Goal: Transaction & Acquisition: Purchase product/service

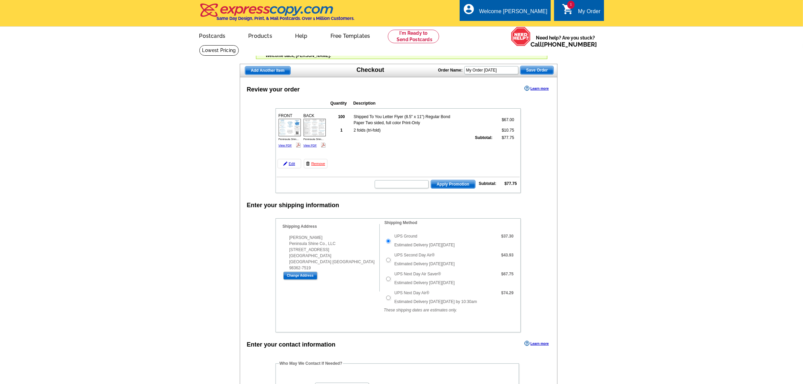
click at [261, 69] on span "Add Another Item" at bounding box center [267, 70] width 45 height 8
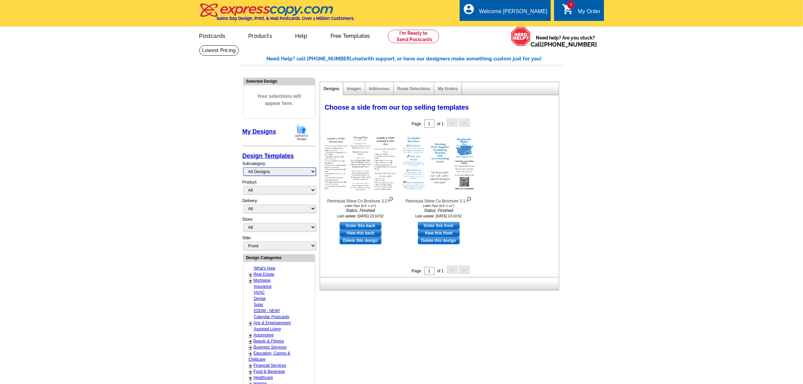
click at [264, 170] on select "All Designs Finished Designs Unfinished Designs" at bounding box center [279, 171] width 73 height 8
click at [265, 186] on select "All Postcards Letters and flyers Business Cards Door Hangers Greeting Cards" at bounding box center [279, 190] width 73 height 8
select select "1"
click at [243, 186] on select "All Postcards Letters and flyers Business Cards Door Hangers Greeting Cards" at bounding box center [279, 190] width 73 height 8
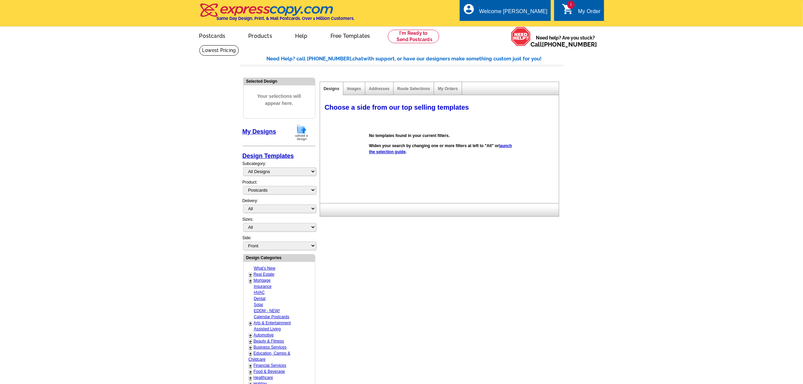
click at [407, 154] on link "launch the selection guide" at bounding box center [440, 148] width 143 height 11
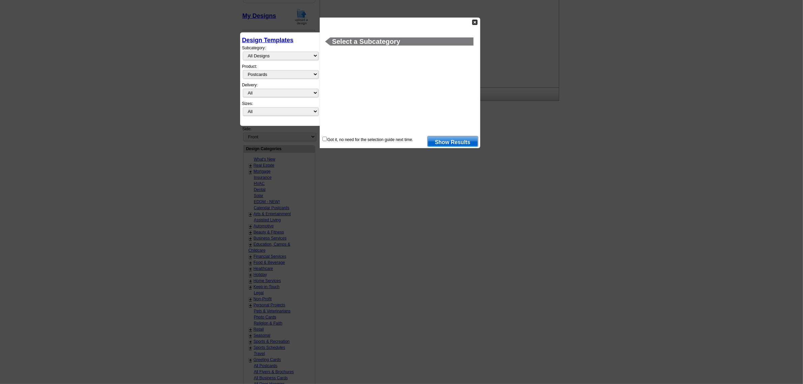
scroll to position [127, 0]
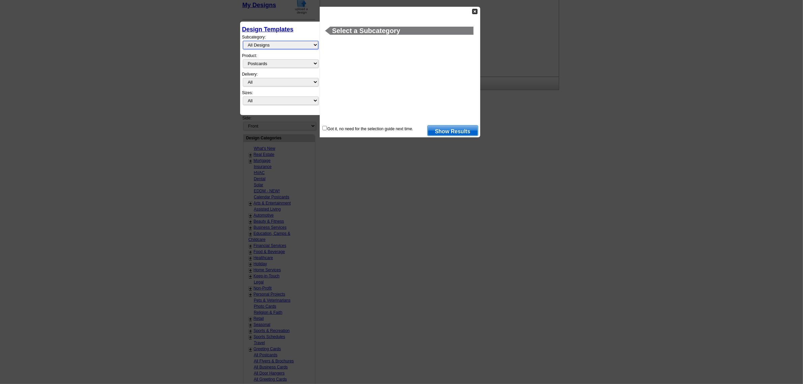
click at [287, 44] on select "All Designs Finished Designs Unfinished Designs" at bounding box center [281, 45] width 76 height 8
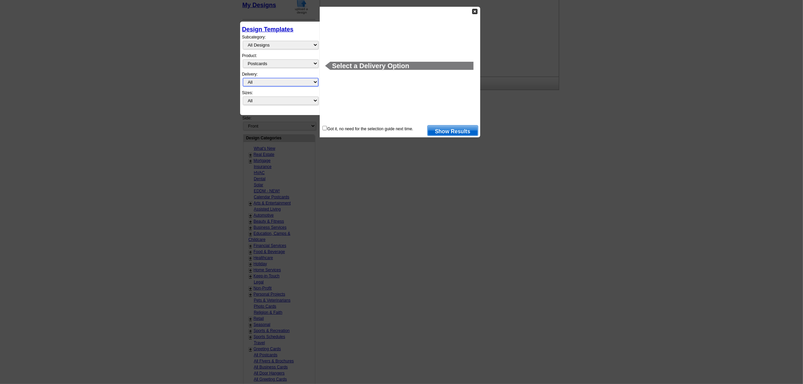
click at [277, 81] on select "All First Class Mail Shipped to Me EDDM Save 66% on Postage" at bounding box center [281, 82] width 76 height 8
select select "3"
click at [243, 78] on select "All First Class Mail Shipped to Me EDDM Save 66% on Postage" at bounding box center [281, 82] width 76 height 8
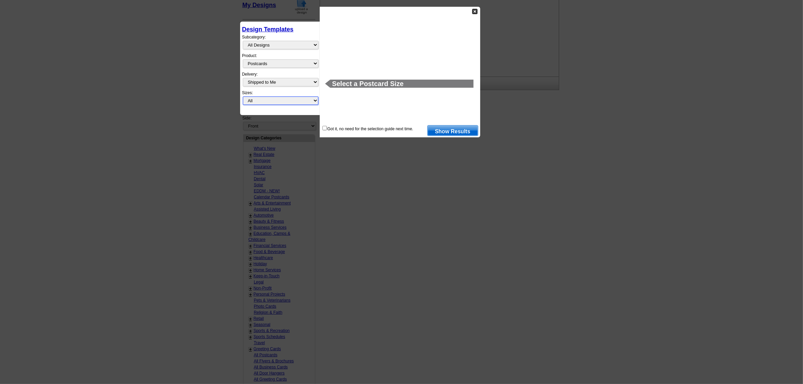
click at [278, 96] on select "All Jumbo Postcard (5.5" x 8.5") Regular Postcard (4.25" x 5.6") Panoramic Post…" at bounding box center [281, 100] width 76 height 8
select select "1"
click at [243, 96] on select "All Jumbo Postcard (5.5" x 8.5") Regular Postcard (4.25" x 5.6") Panoramic Post…" at bounding box center [281, 100] width 76 height 8
click at [458, 131] on link "Show Results" at bounding box center [452, 130] width 51 height 11
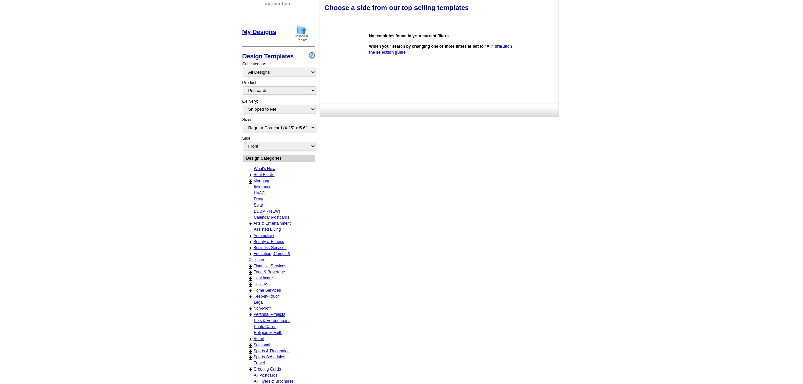
scroll to position [15, 0]
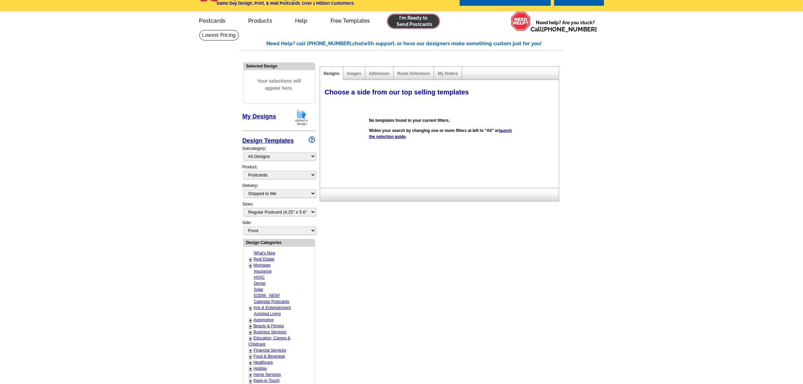
click at [412, 19] on link at bounding box center [414, 21] width 52 height 13
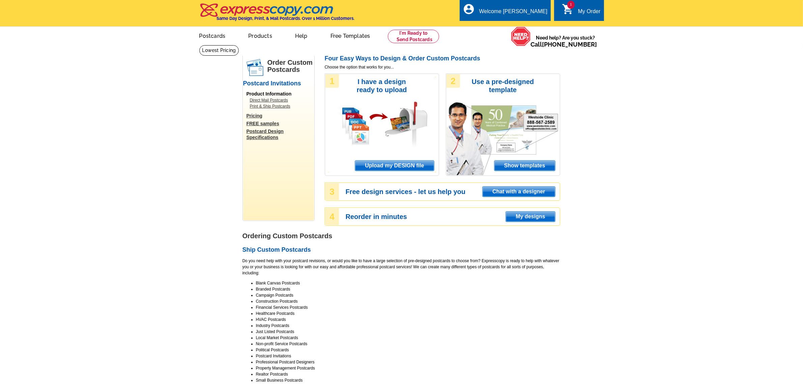
click at [495, 171] on span "Show templates" at bounding box center [525, 166] width 61 height 10
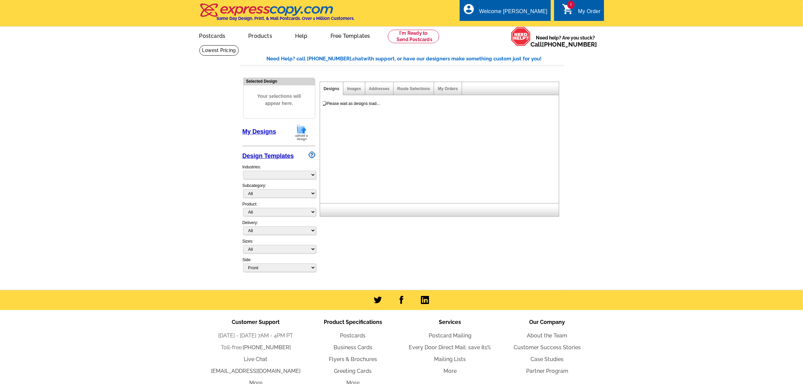
select select "971"
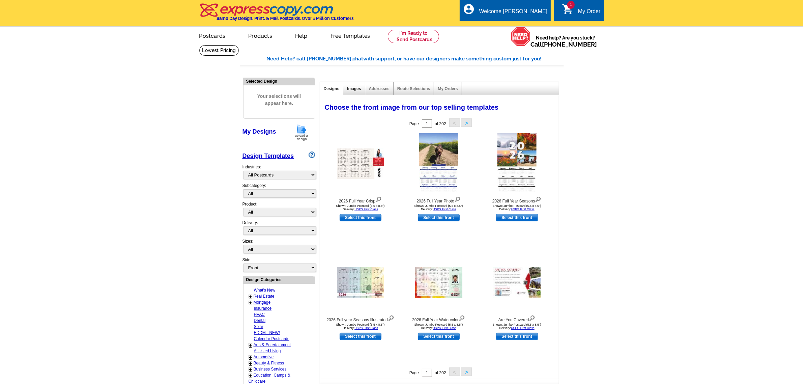
click at [351, 90] on link "Images" at bounding box center [354, 88] width 14 height 5
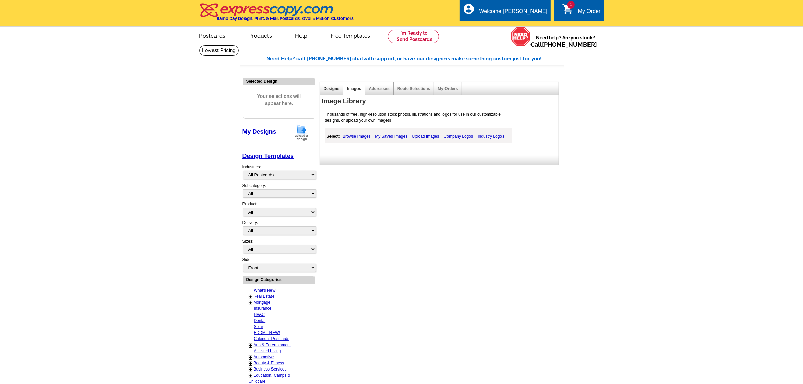
click at [331, 90] on link "Designs" at bounding box center [332, 88] width 16 height 5
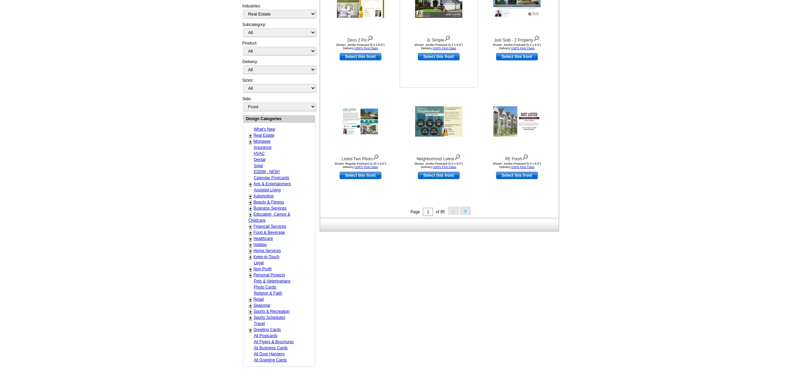
scroll to position [169, 0]
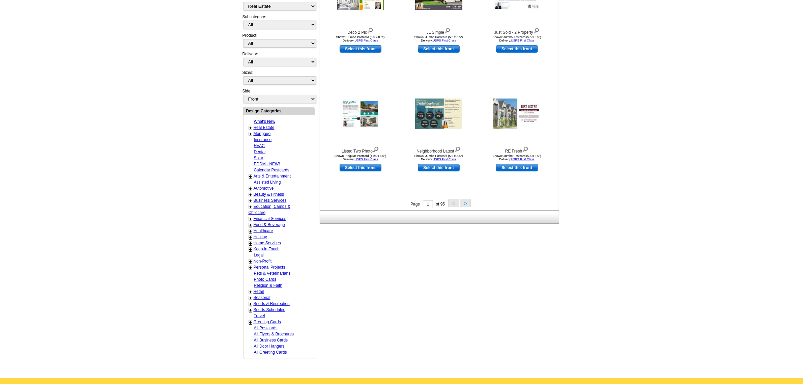
click at [462, 203] on button ">" at bounding box center [465, 203] width 11 height 8
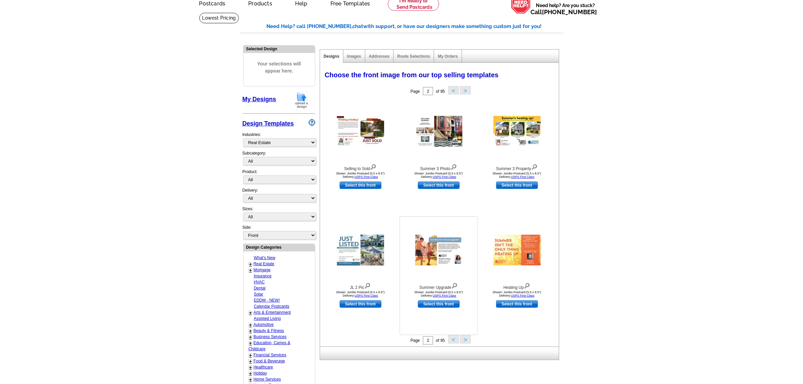
scroll to position [15, 0]
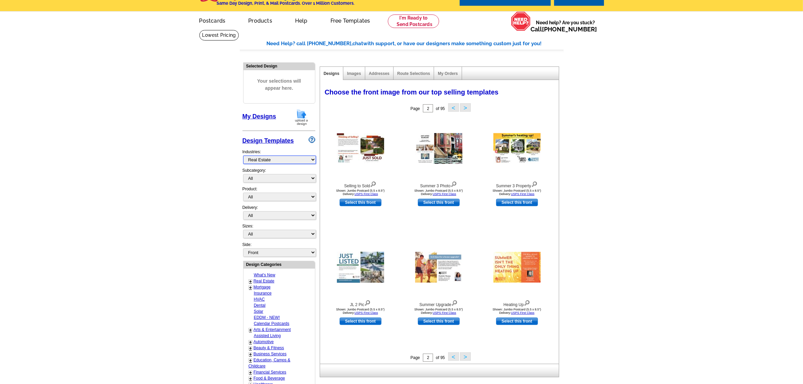
click at [281, 156] on select "What's New Real Estate Mortgage Insurance HVAC Dental Solar EDDM - NEW! Calenda…" at bounding box center [279, 160] width 73 height 8
select select "724"
click at [243, 156] on select "What's New Real Estate Mortgage Insurance HVAC Dental Solar EDDM - NEW! Calenda…" at bounding box center [279, 160] width 73 height 8
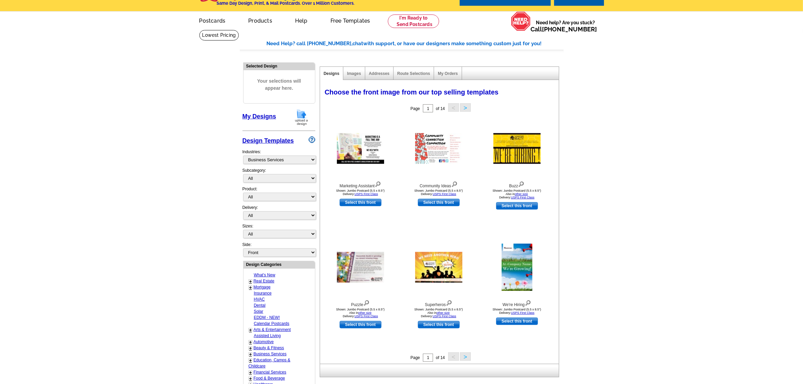
click at [465, 358] on button ">" at bounding box center [465, 356] width 11 height 8
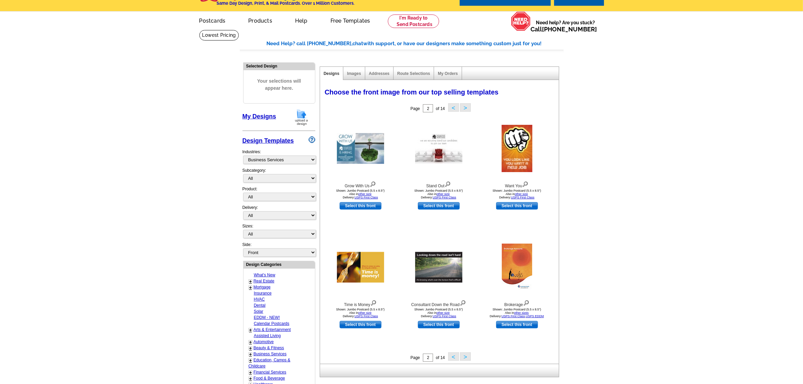
click at [465, 358] on button ">" at bounding box center [465, 356] width 11 height 8
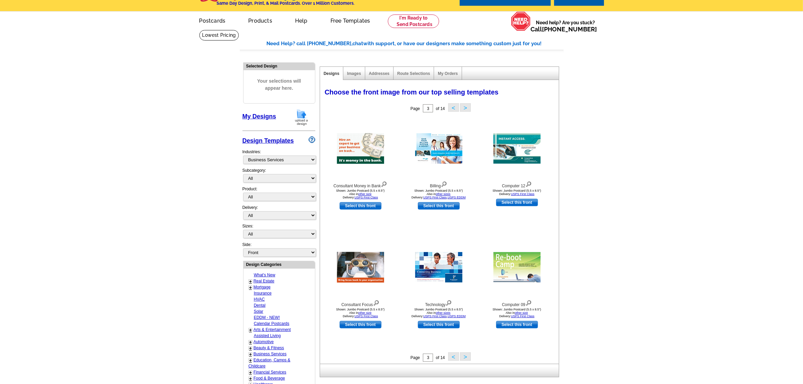
click at [465, 358] on button ">" at bounding box center [465, 356] width 11 height 8
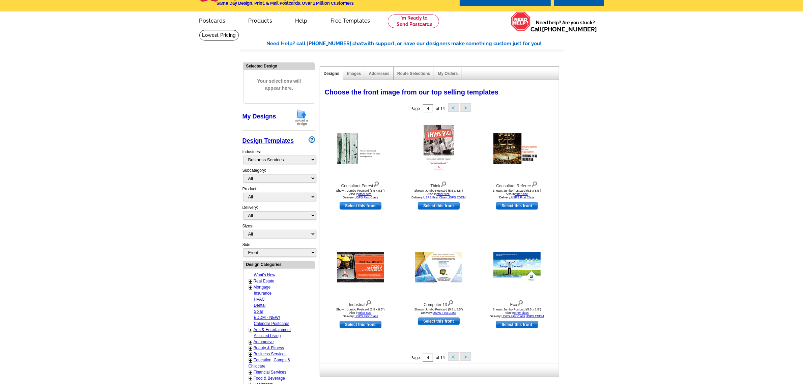
click at [465, 358] on button ">" at bounding box center [465, 356] width 11 height 8
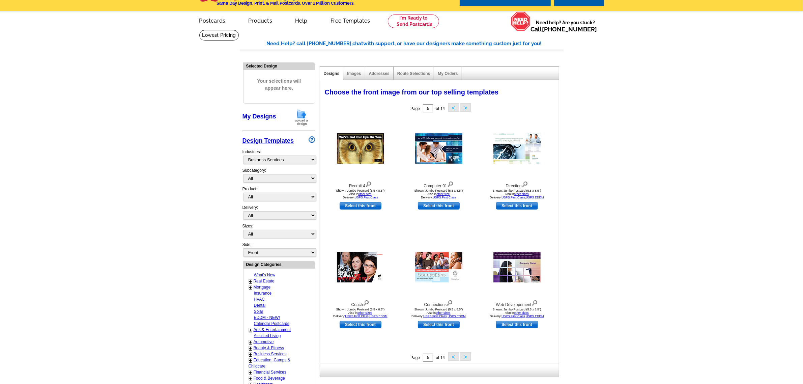
click at [465, 358] on button ">" at bounding box center [465, 356] width 11 height 8
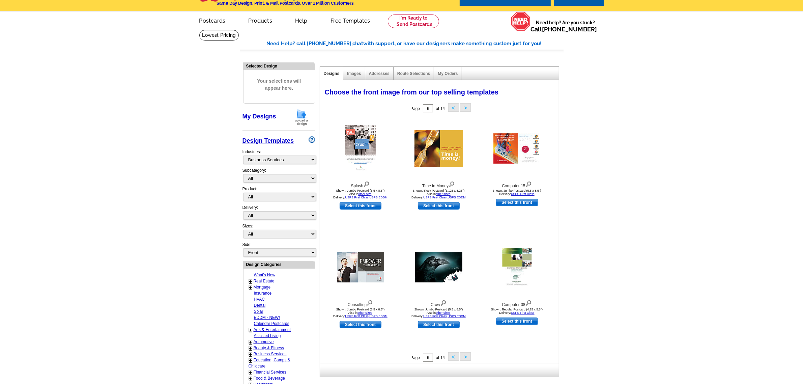
click at [465, 358] on button ">" at bounding box center [465, 356] width 11 height 8
